Goal: Transaction & Acquisition: Subscribe to service/newsletter

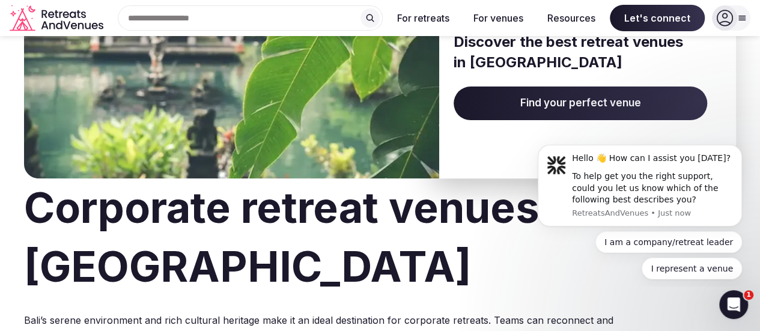
scroll to position [60, 0]
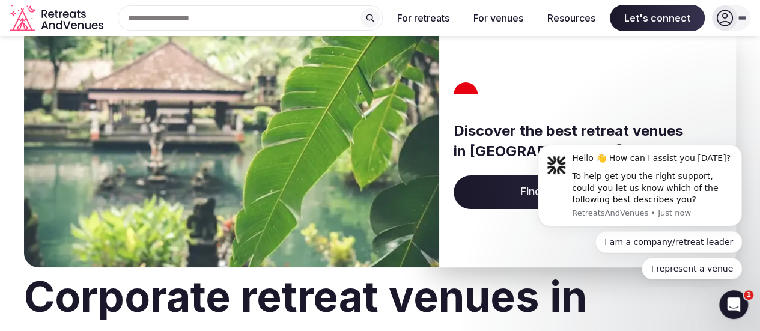
click at [470, 185] on span "Find your perfect venue" at bounding box center [581, 192] width 254 height 34
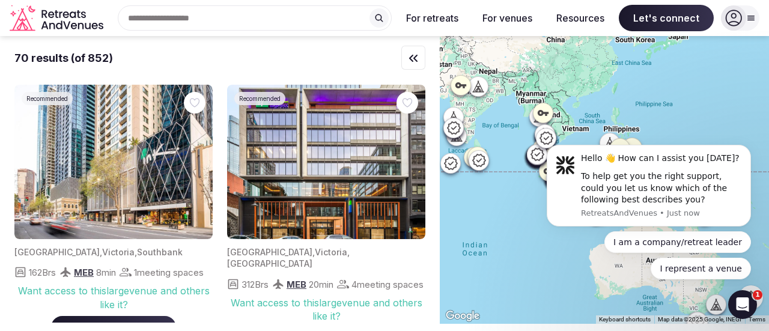
click at [144, 14] on div "Recent searches [GEOGRAPHIC_DATA], [GEOGRAPHIC_DATA] Search Popular Destination…" at bounding box center [250, 17] width 284 height 25
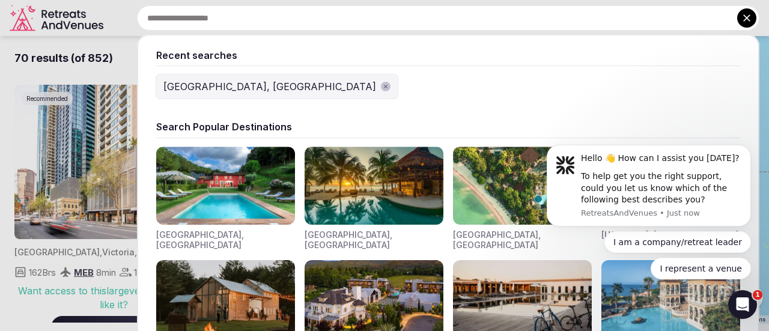
click at [144, 14] on input "text" at bounding box center [448, 17] width 623 height 25
click at [212, 83] on div "[GEOGRAPHIC_DATA], [GEOGRAPHIC_DATA]" at bounding box center [269, 86] width 213 height 14
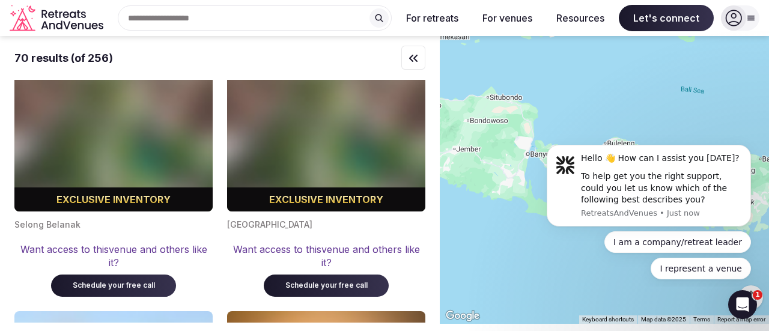
scroll to position [8474, 0]
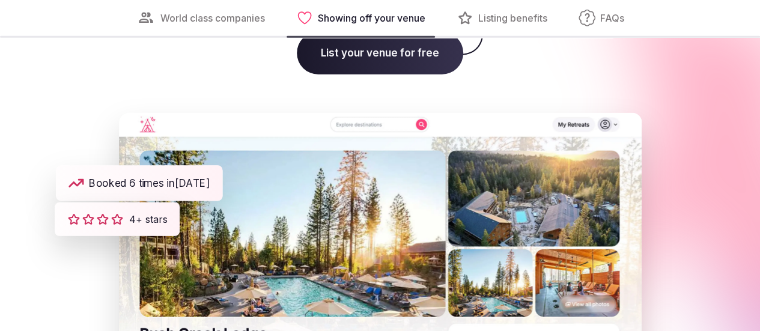
scroll to position [1803, 0]
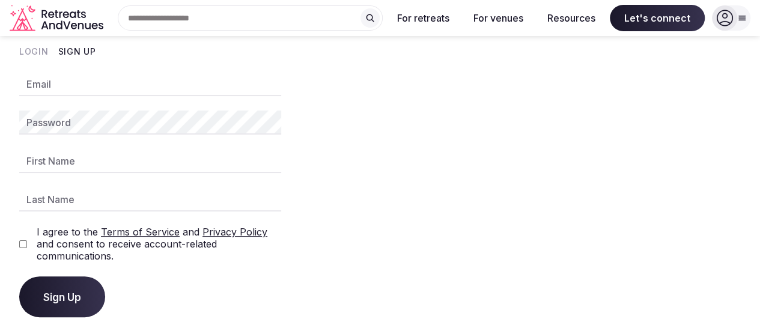
scroll to position [14, 0]
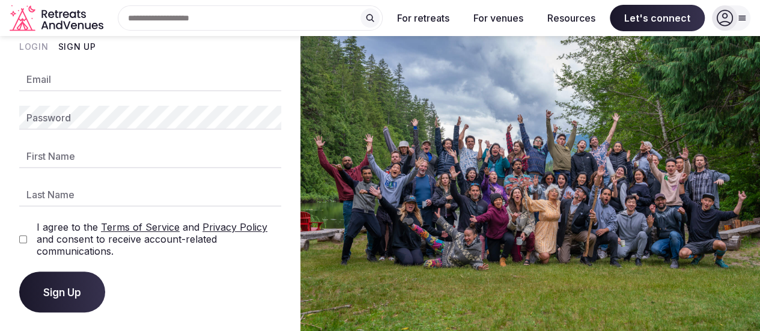
click at [31, 47] on button "Login" at bounding box center [33, 47] width 29 height 12
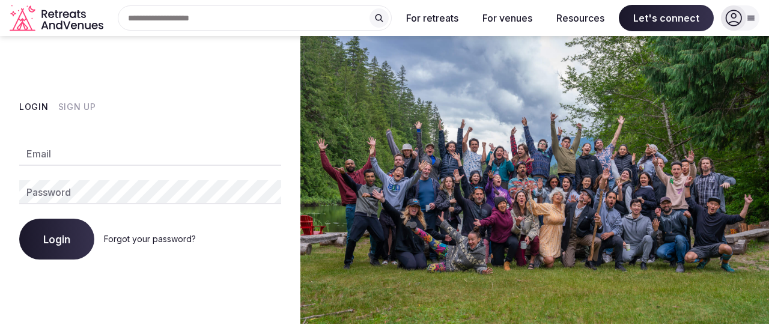
click at [85, 104] on button "Sign Up" at bounding box center [77, 107] width 38 height 12
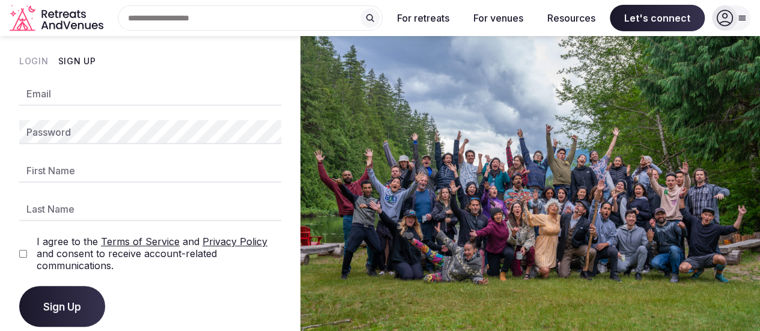
click at [81, 107] on div "Email Password First Name Last Name I agree to the Terms of Service and Privacy…" at bounding box center [150, 204] width 262 height 245
click at [81, 102] on input "Email" at bounding box center [150, 94] width 262 height 24
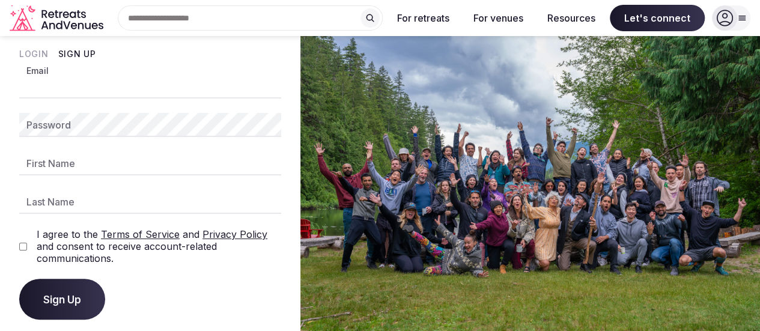
scroll to position [14, 0]
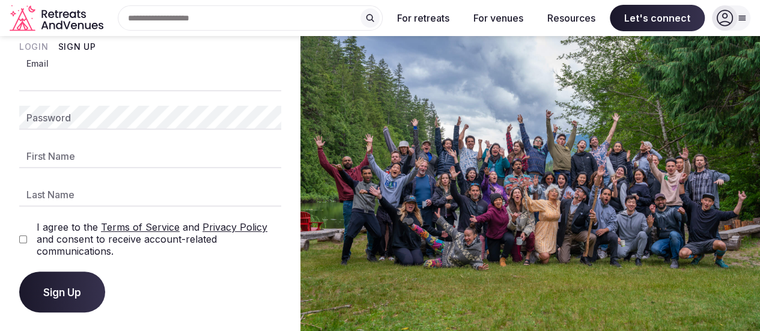
type input "*"
type input "**********"
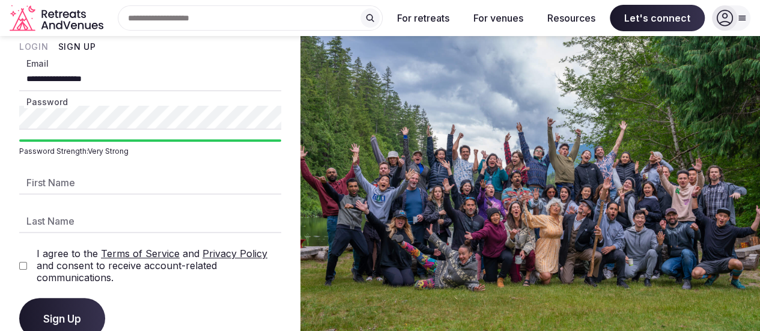
click at [56, 180] on input "First Name" at bounding box center [150, 183] width 262 height 24
type input "*******"
click at [54, 226] on input "Last Name" at bounding box center [150, 221] width 262 height 24
type input "*****"
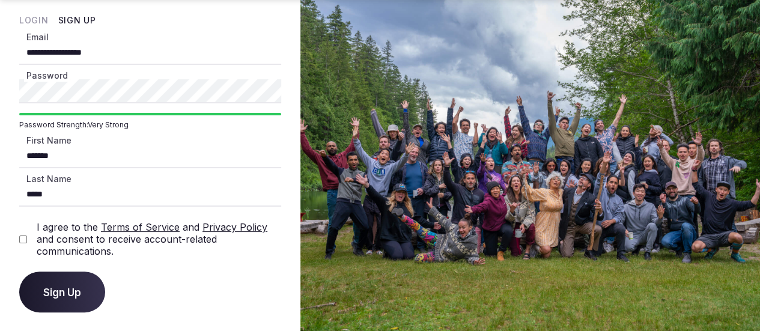
click at [61, 284] on button "Sign Up" at bounding box center [62, 292] width 86 height 41
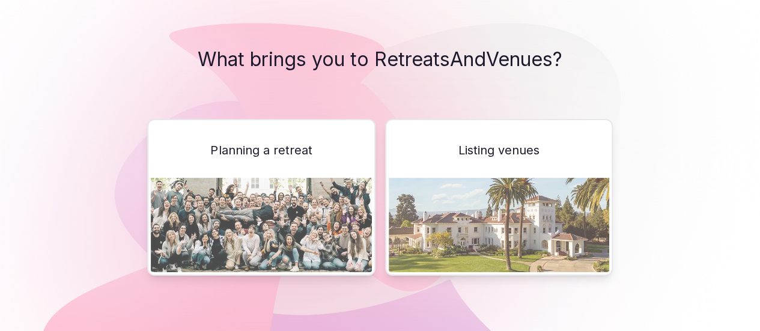
click at [463, 154] on span "Listing venues" at bounding box center [499, 150] width 81 height 17
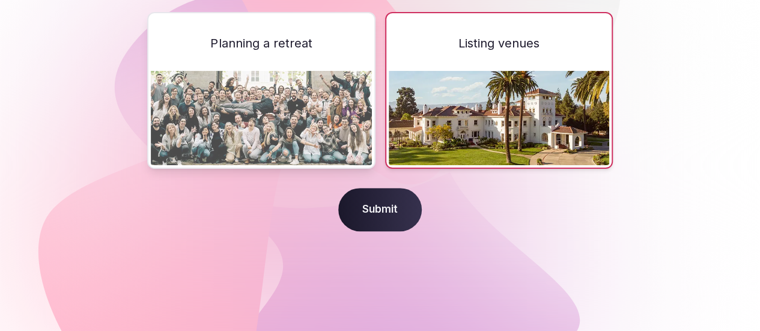
scroll to position [108, 0]
click at [388, 192] on span "Submit" at bounding box center [380, 209] width 84 height 43
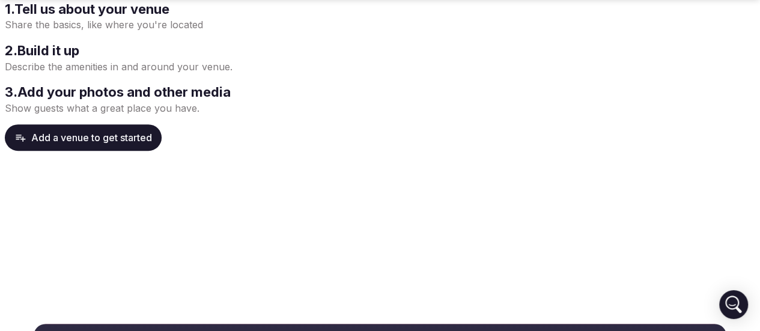
scroll to position [60, 0]
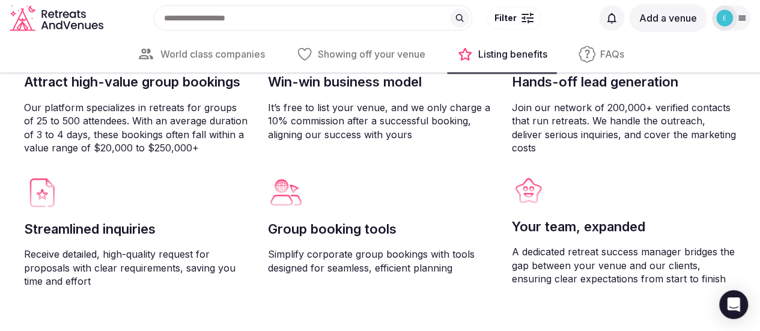
scroll to position [2945, 0]
